Goal: Transaction & Acquisition: Book appointment/travel/reservation

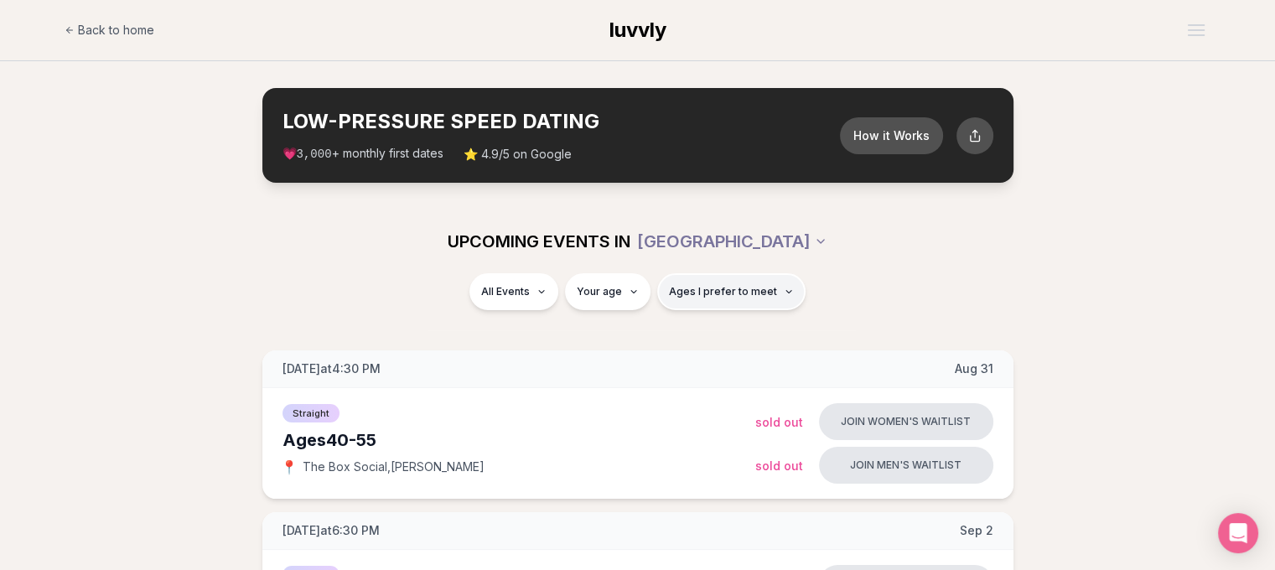
click at [725, 294] on span "Ages I prefer to meet" at bounding box center [723, 291] width 108 height 13
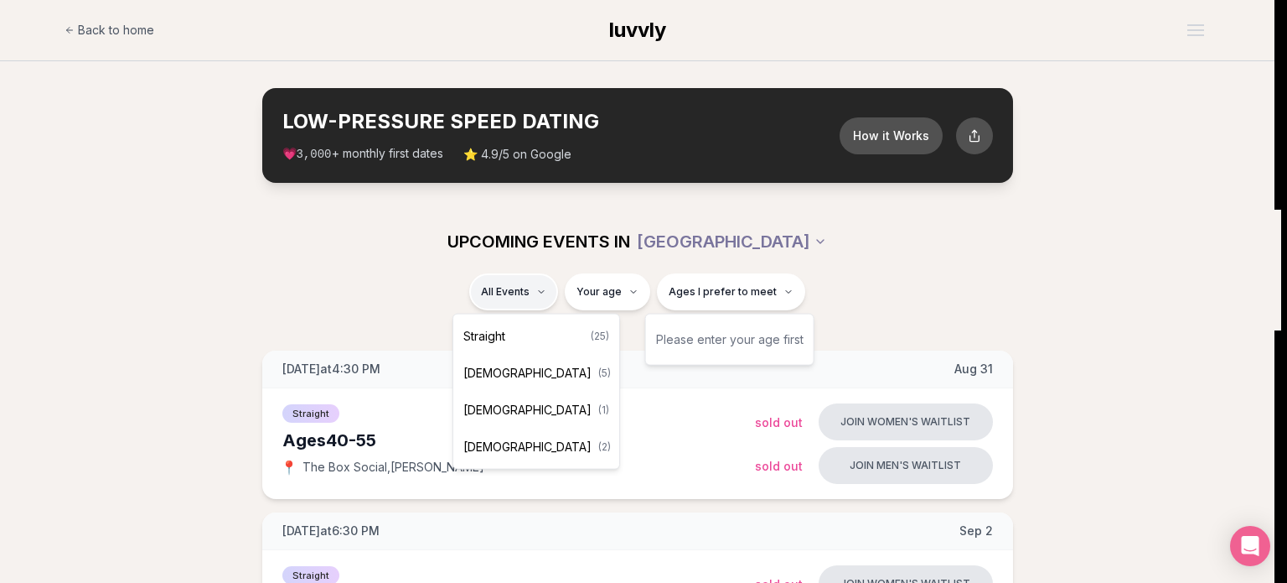
click at [516, 334] on div "Straight ( 25 )" at bounding box center [536, 336] width 159 height 37
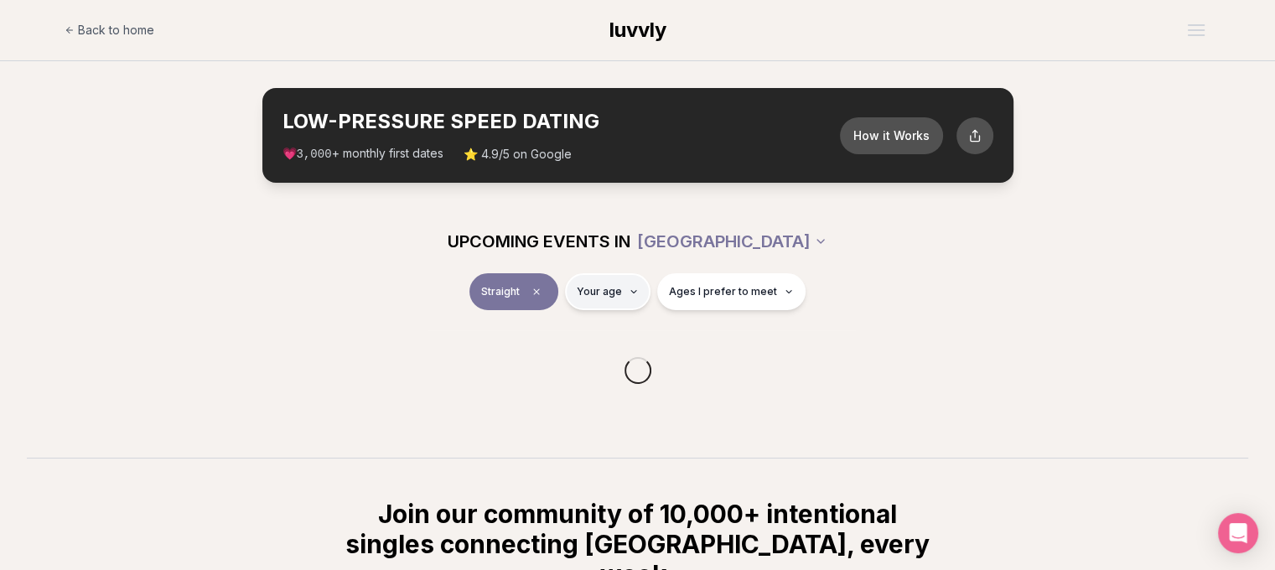
click at [627, 284] on html "Back to home luvvly LOW-PRESSURE SPEED DATING How it Works 💗 3,000 + monthly fi…" at bounding box center [637, 438] width 1275 height 877
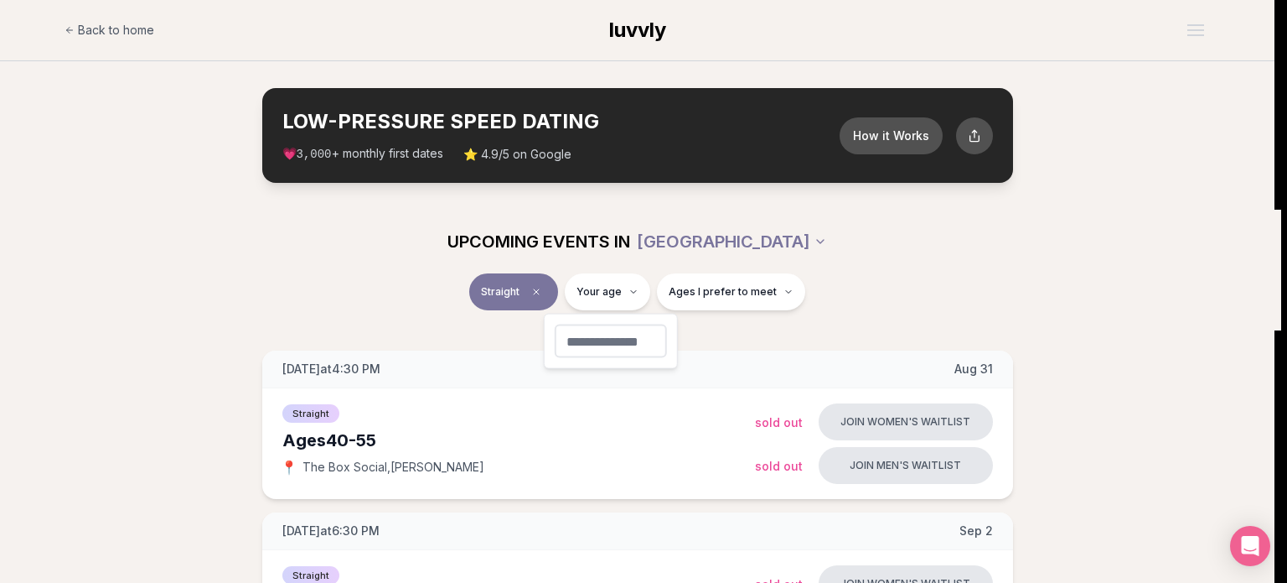
type input "**"
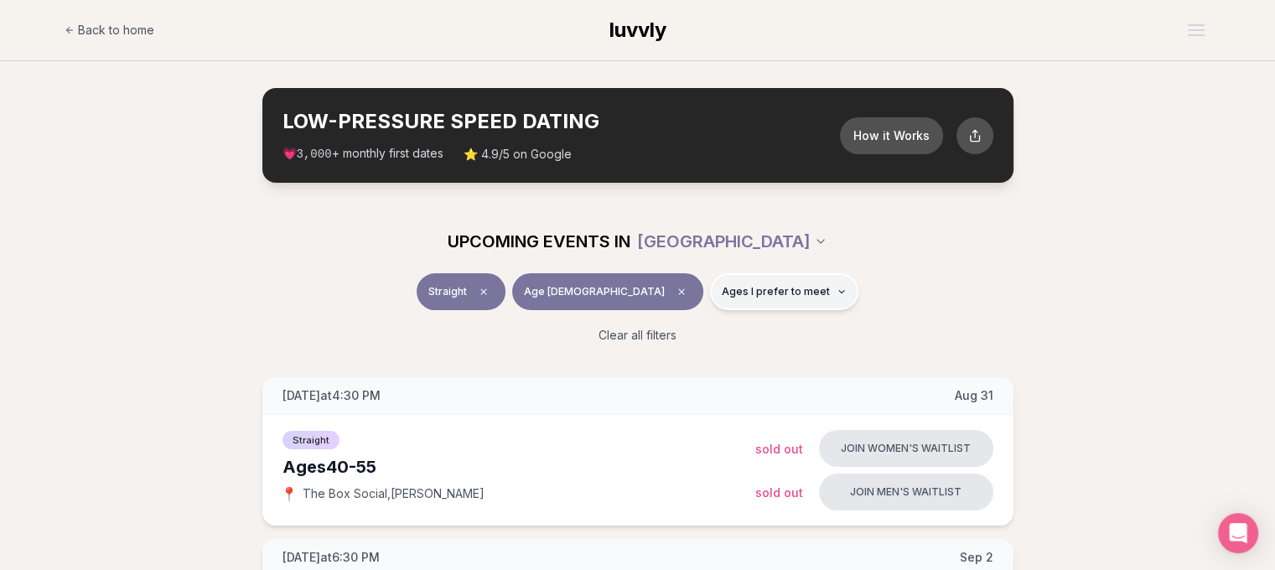
click at [722, 290] on span "Ages I prefer to meet" at bounding box center [776, 291] width 108 height 13
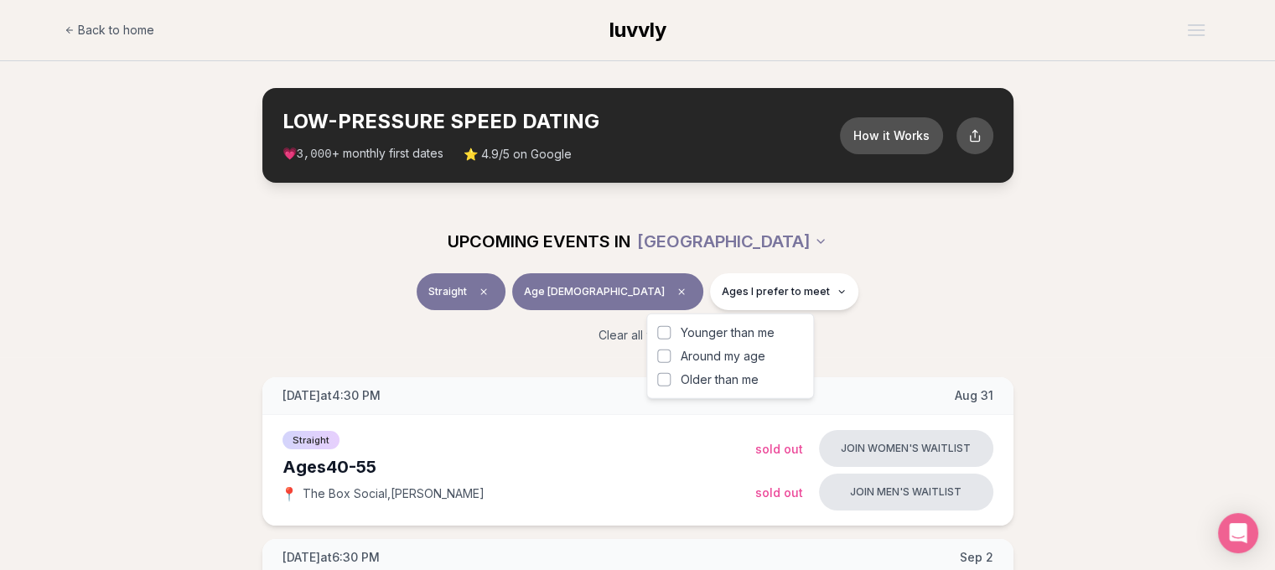
click at [671, 358] on label "Around my age" at bounding box center [730, 356] width 146 height 17
click at [671, 358] on button "Around my age" at bounding box center [663, 356] width 13 height 13
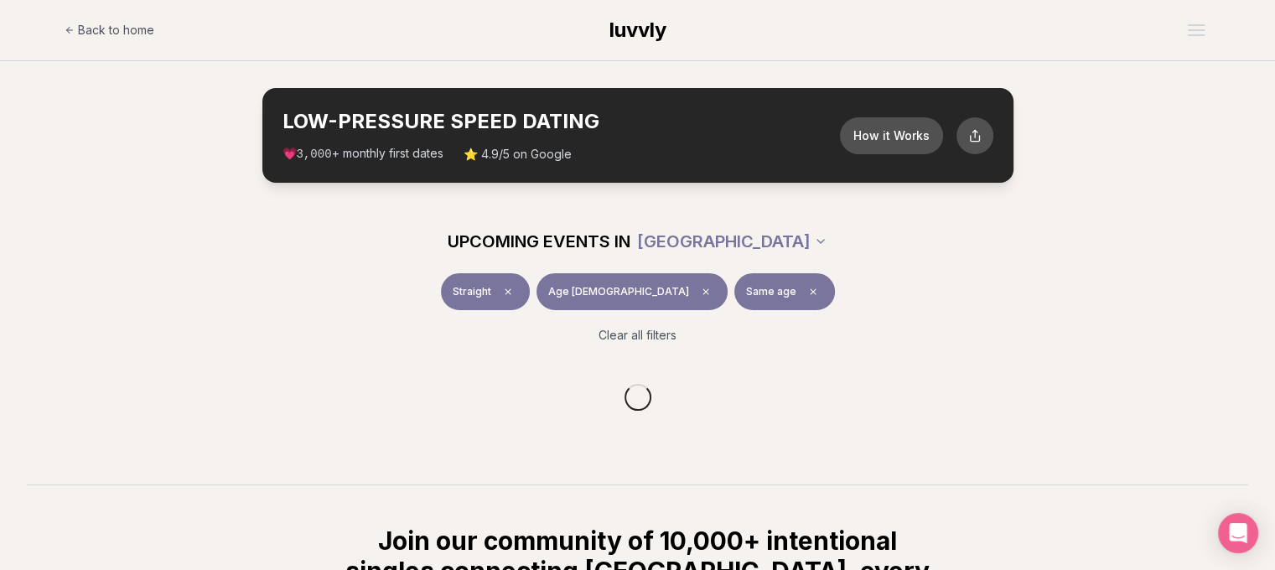
click at [872, 318] on div "Clear all filters" at bounding box center [637, 335] width 939 height 37
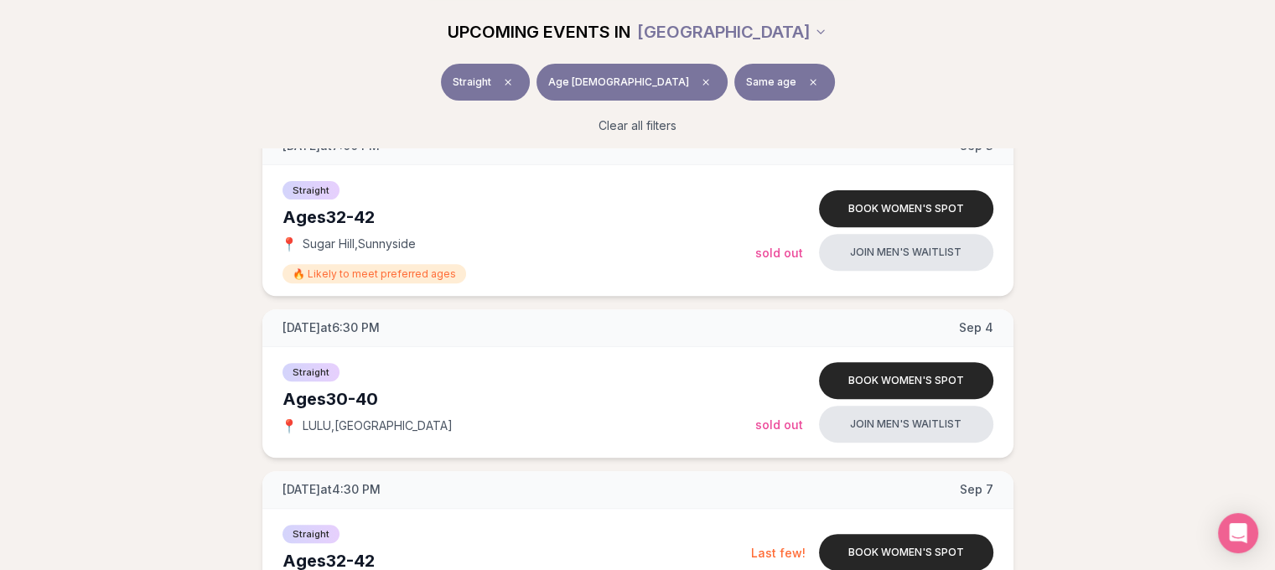
scroll to position [587, 0]
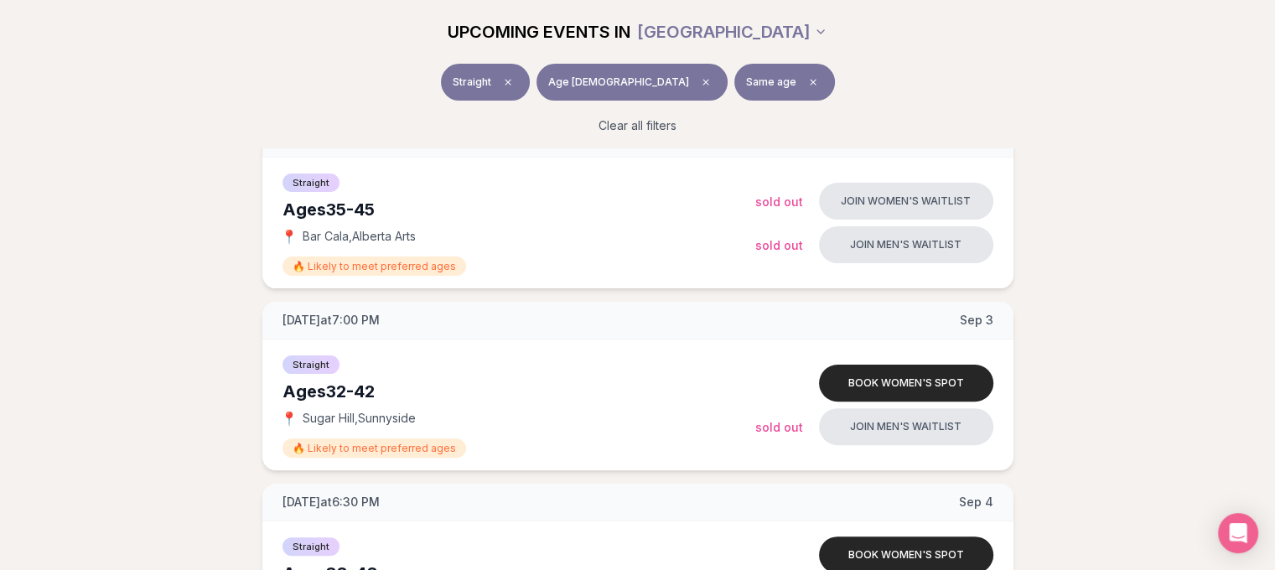
click at [734, 90] on button "Same age" at bounding box center [784, 82] width 101 height 37
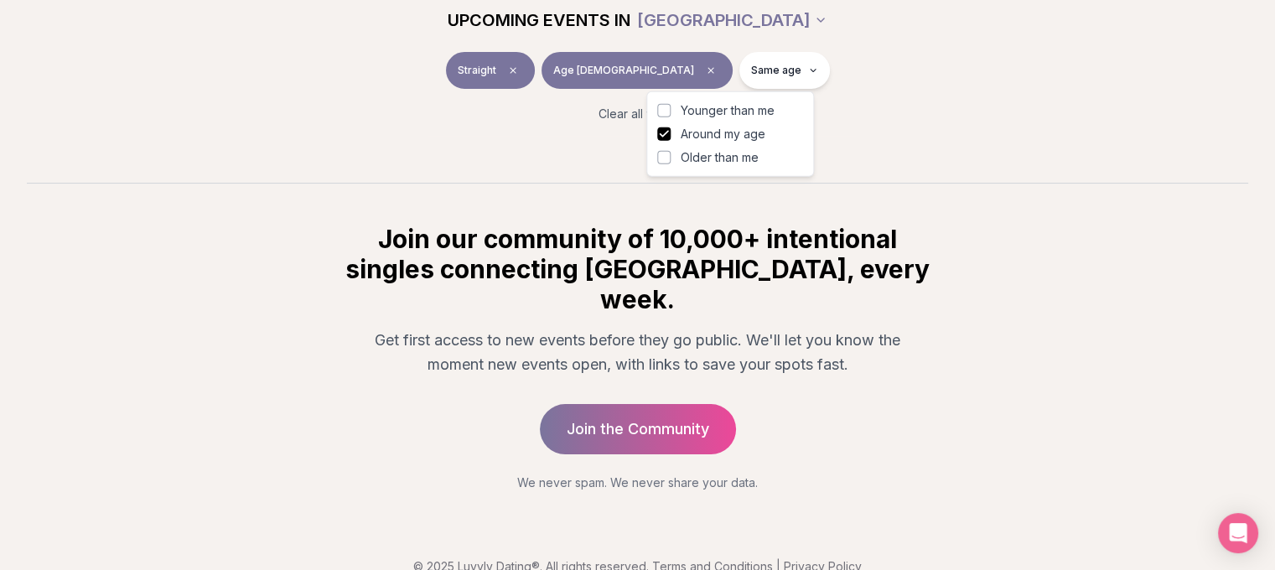
scroll to position [419, 0]
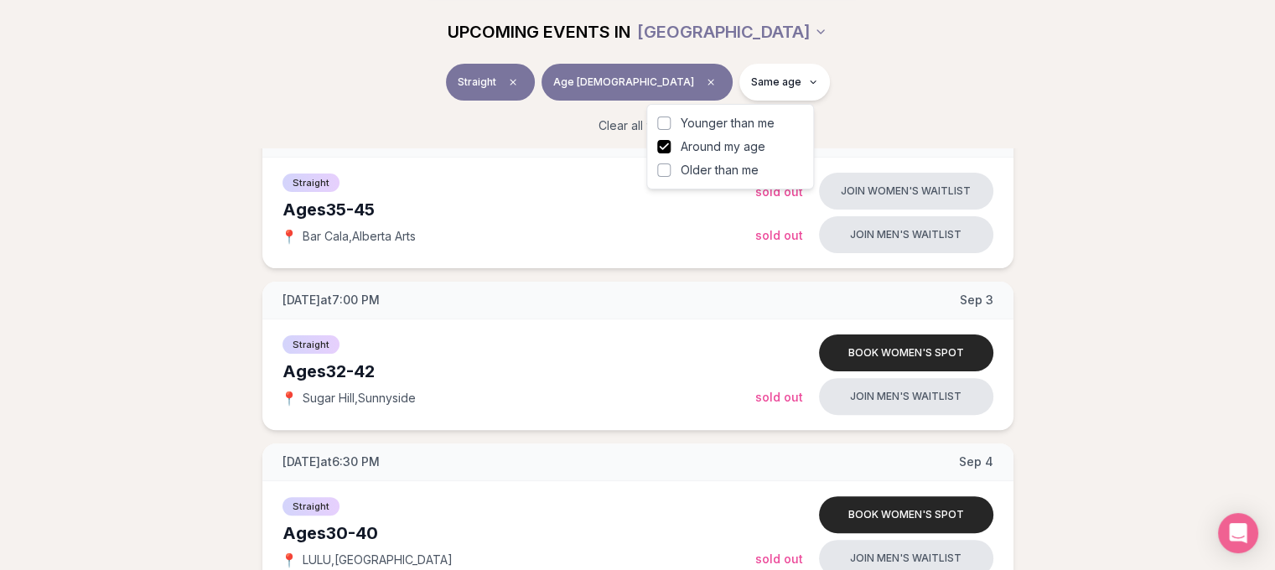
click at [714, 174] on span "Older than me" at bounding box center [720, 170] width 78 height 17
click at [671, 174] on button "Older than me" at bounding box center [663, 169] width 13 height 13
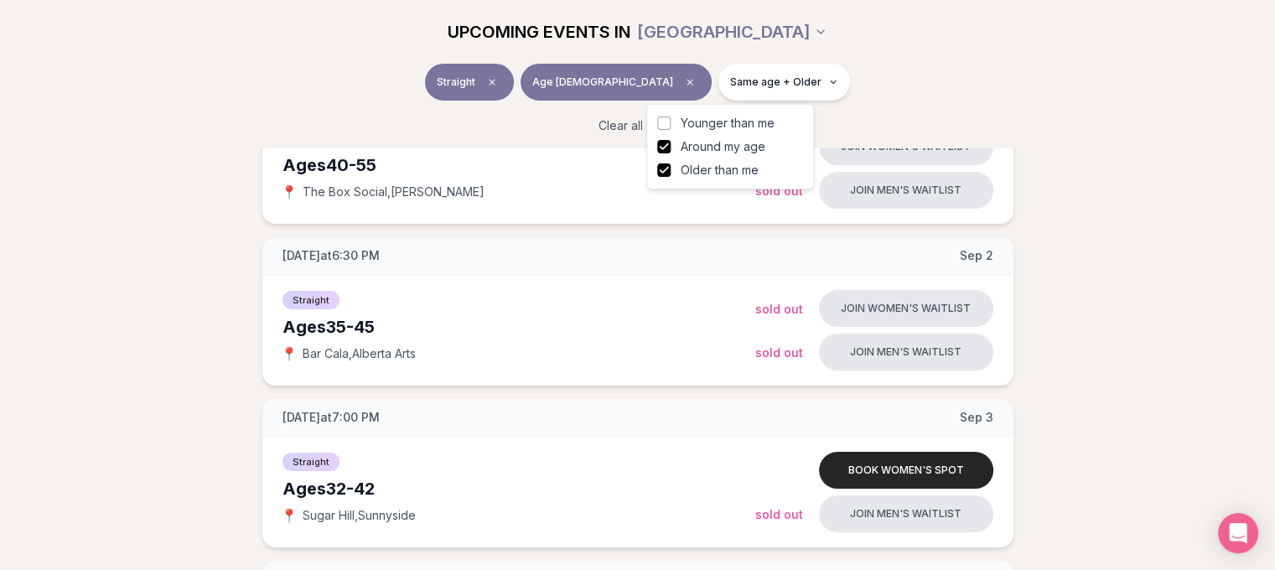
click at [825, 83] on div "Straight Age [DEMOGRAPHIC_DATA] Same age + Older" at bounding box center [637, 86] width 939 height 44
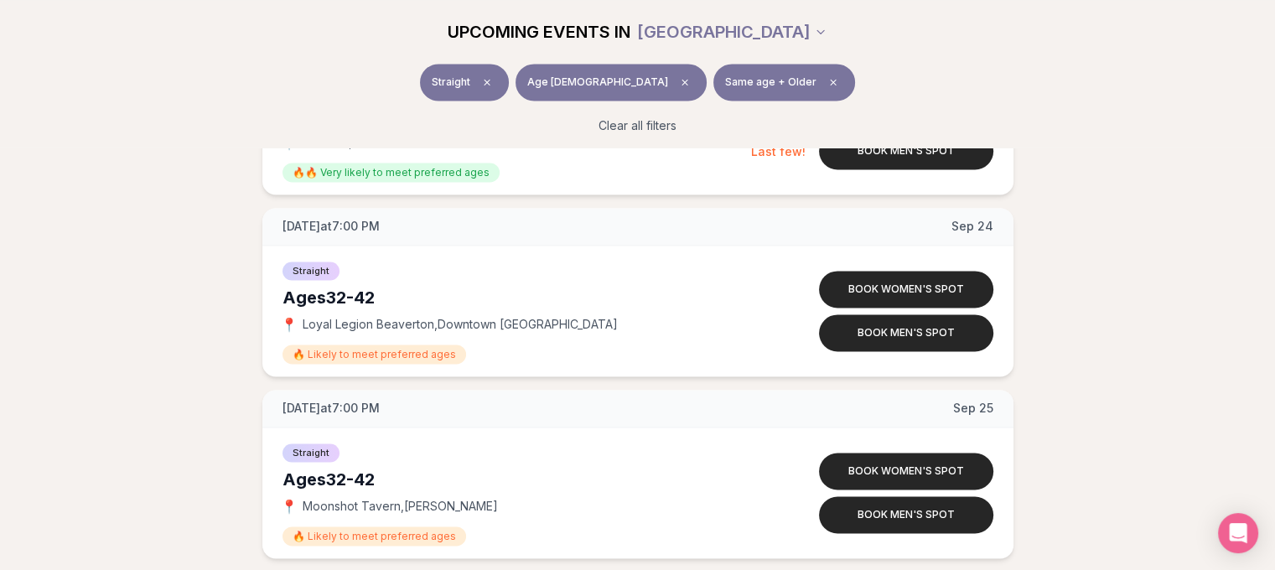
scroll to position [2431, 0]
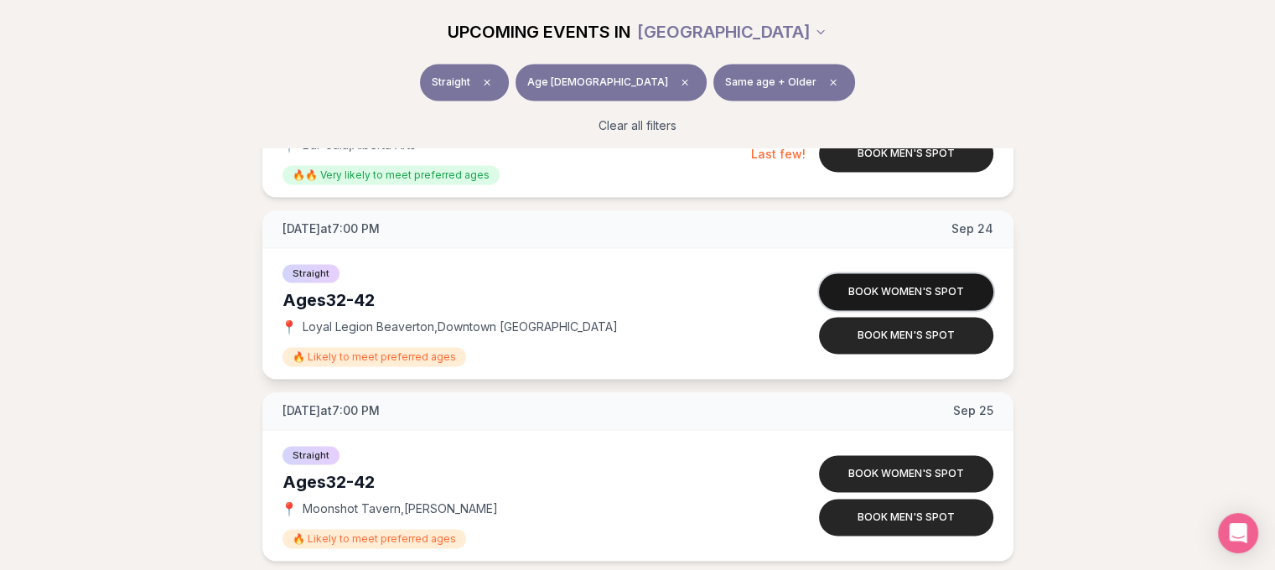
click at [899, 287] on button "Book women's spot" at bounding box center [906, 291] width 174 height 37
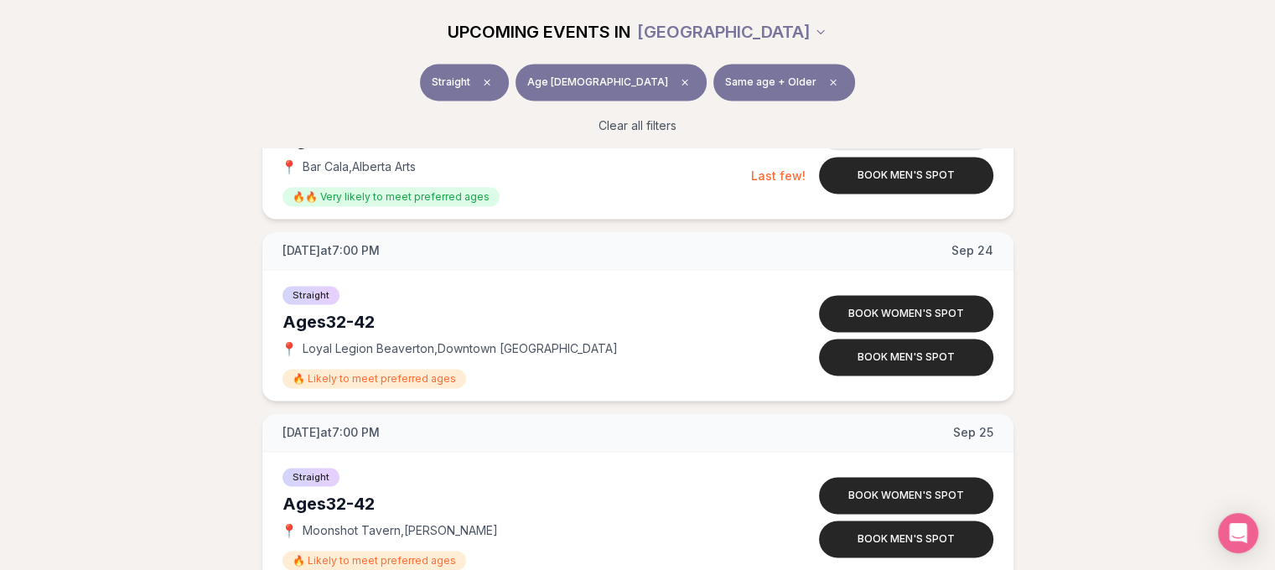
scroll to position [2442, 0]
